Goal: Obtain resource: Download file/media

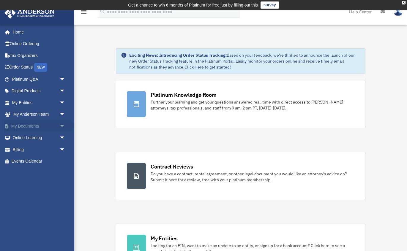
click at [63, 127] on span "arrow_drop_down" at bounding box center [65, 126] width 12 height 12
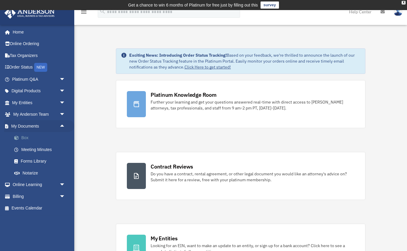
click at [45, 138] on link "Box" at bounding box center [41, 138] width 66 height 12
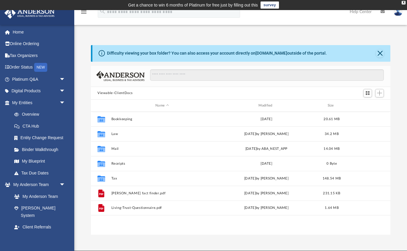
scroll to position [135, 299]
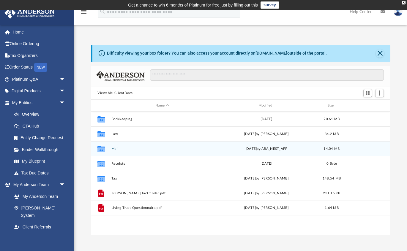
click at [114, 149] on button "Mail" at bounding box center [162, 149] width 102 height 4
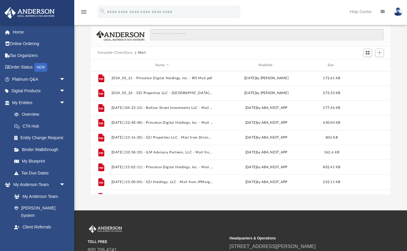
scroll to position [367, 0]
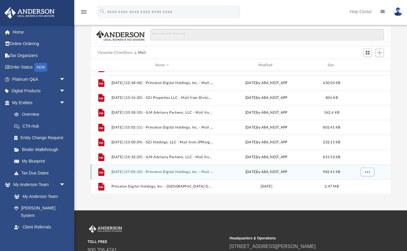
click at [173, 173] on button "[DATE] (17:02:10) - Princeton Digital Holdings, Inc. - Mail from Internal Reven…" at bounding box center [162, 172] width 102 height 4
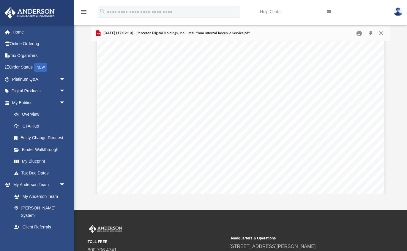
scroll to position [0, 0]
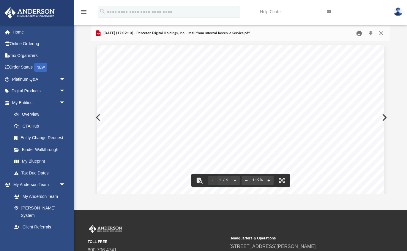
click at [360, 32] on button "Print" at bounding box center [359, 33] width 12 height 9
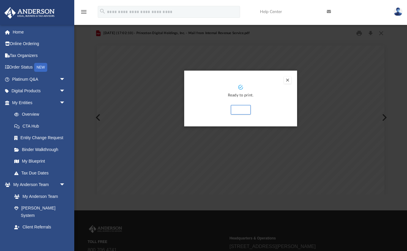
click at [287, 81] on button "Preview" at bounding box center [287, 80] width 7 height 7
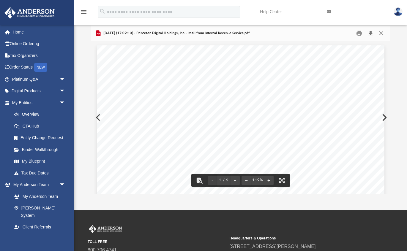
click at [369, 31] on button "Download" at bounding box center [370, 33] width 11 height 9
drag, startPoint x: 339, startPoint y: 22, endPoint x: 302, endPoint y: 4, distance: 41.6
click at [302, 4] on link "Help Center" at bounding box center [288, 11] width 67 height 23
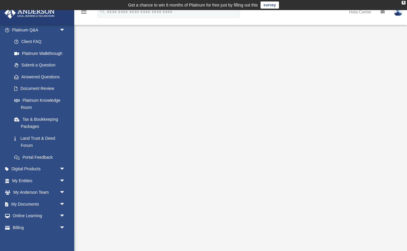
scroll to position [65, 0]
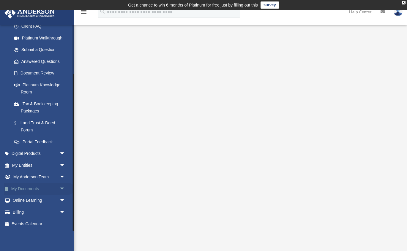
click at [62, 189] on span "arrow_drop_down" at bounding box center [65, 189] width 12 height 12
click at [31, 201] on link "Box" at bounding box center [41, 201] width 66 height 12
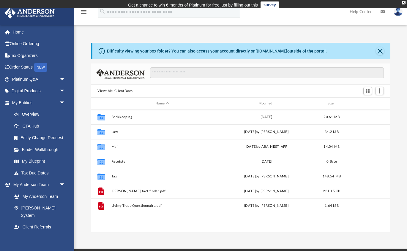
scroll to position [135, 299]
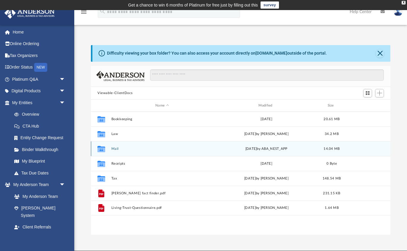
click at [114, 149] on button "Mail" at bounding box center [162, 149] width 102 height 4
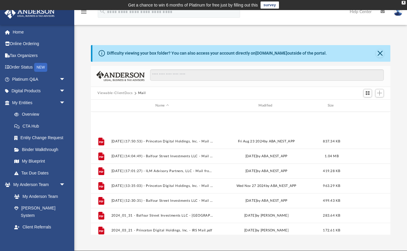
scroll to position [367, 0]
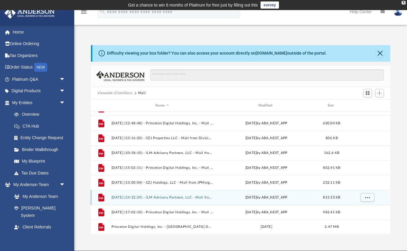
click at [168, 198] on button "[DATE] (14:32:29) - ILM Advisory Partners, LLC - Mail from [PERSON_NAME].pdf" at bounding box center [162, 198] width 102 height 4
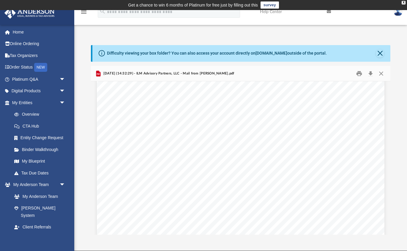
scroll to position [1670, 0]
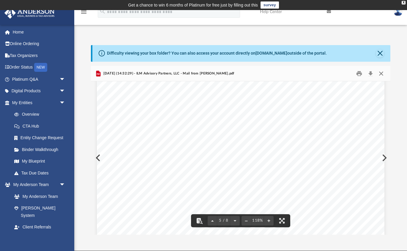
click at [384, 75] on button "Close" at bounding box center [381, 73] width 11 height 9
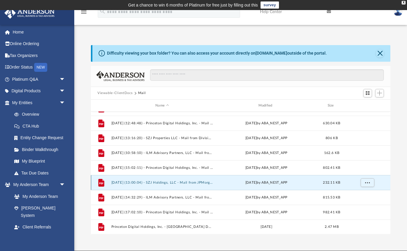
click at [178, 183] on button "[DATE] (13:00:04) - SZJ Holdings, LLC - Mail from JPMorgan Chase Bank, N.A..pdf" at bounding box center [162, 183] width 102 height 4
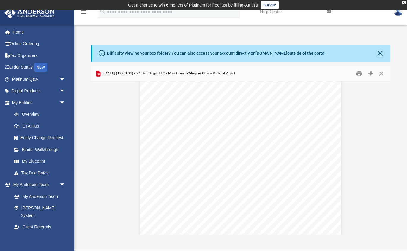
scroll to position [383, 0]
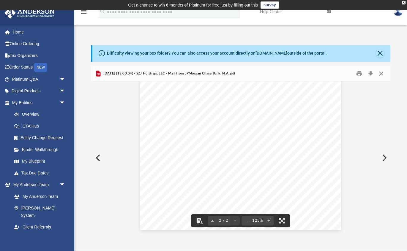
drag, startPoint x: 382, startPoint y: 75, endPoint x: 357, endPoint y: 98, distance: 34.0
click at [382, 75] on button "Close" at bounding box center [381, 73] width 11 height 9
